Goal: Check status: Check status

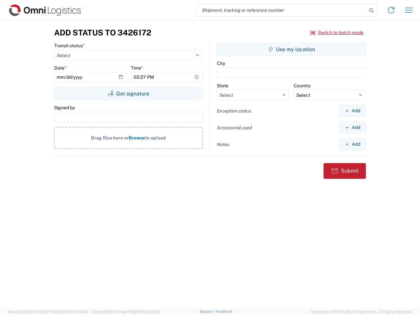
click at [282, 10] on input "search" at bounding box center [282, 10] width 170 height 12
click at [371, 10] on icon at bounding box center [371, 10] width 9 height 9
click at [391, 10] on icon at bounding box center [391, 10] width 10 height 10
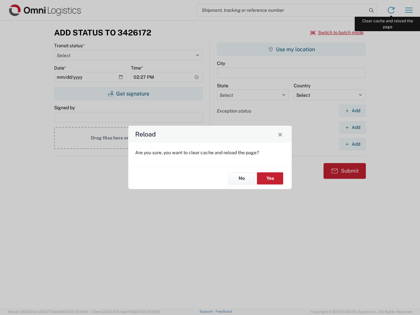
click at [409, 10] on div "Reload Are you sure, you want to clear cache and reload the page? No Yes" at bounding box center [210, 157] width 420 height 315
click at [337, 32] on div "Reload Are you sure, you want to clear cache and reload the page? No Yes" at bounding box center [210, 157] width 420 height 315
click at [128, 94] on div "Reload Are you sure, you want to clear cache and reload the page? No Yes" at bounding box center [210, 157] width 420 height 315
click at [291, 49] on div "Reload Are you sure, you want to clear cache and reload the page? No Yes" at bounding box center [210, 157] width 420 height 315
click at [352, 111] on div "Reload Are you sure, you want to clear cache and reload the page? No Yes" at bounding box center [210, 157] width 420 height 315
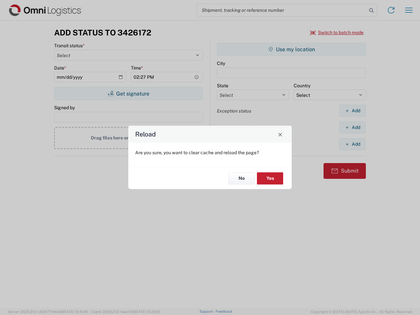
click at [352, 127] on div "Reload Are you sure, you want to clear cache and reload the page? No Yes" at bounding box center [210, 157] width 420 height 315
click at [352, 144] on div "Reload Are you sure, you want to clear cache and reload the page? No Yes" at bounding box center [210, 157] width 420 height 315
